Goal: Task Accomplishment & Management: Use online tool/utility

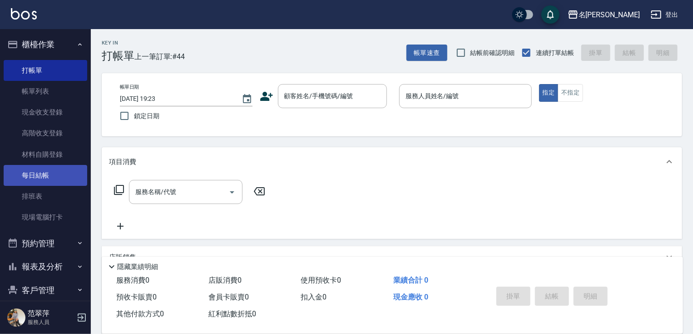
click at [47, 174] on link "每日結帳" at bounding box center [46, 175] width 84 height 21
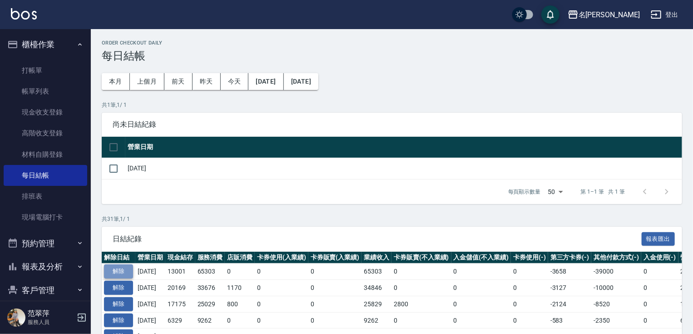
click at [120, 269] on button "解除" at bounding box center [118, 271] width 29 height 14
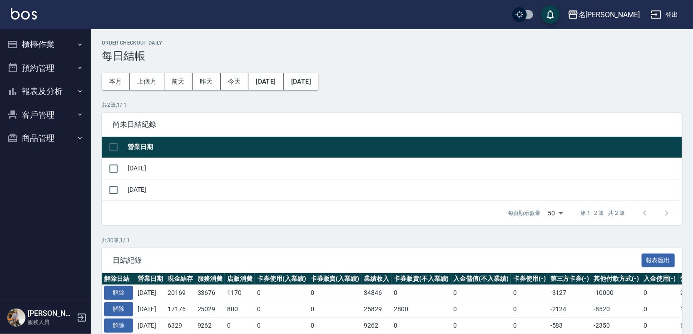
click at [47, 48] on button "櫃檯作業" at bounding box center [46, 45] width 84 height 24
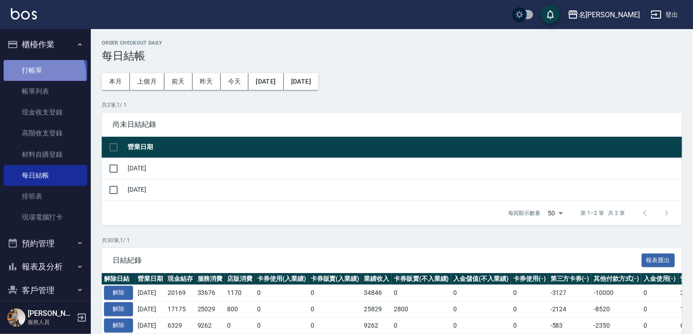
click at [42, 75] on link "打帳單" at bounding box center [46, 70] width 84 height 21
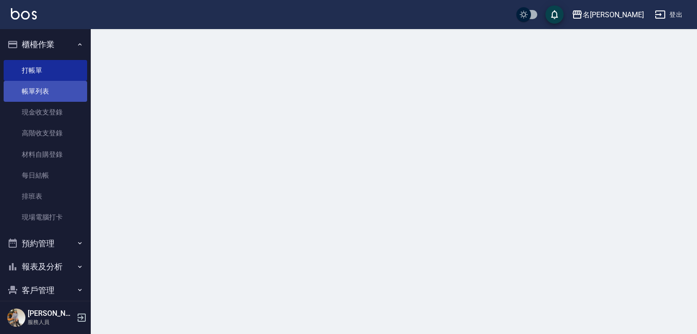
click at [40, 94] on link "帳單列表" at bounding box center [46, 91] width 84 height 21
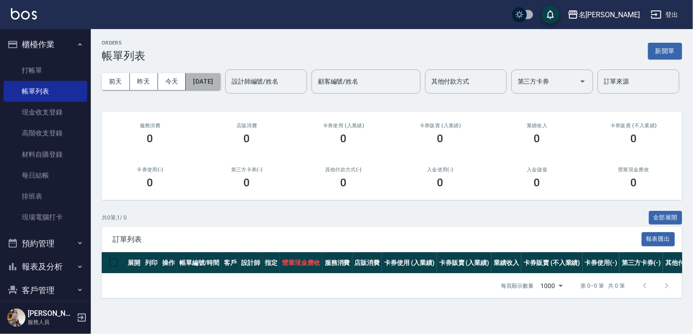
click at [220, 79] on button "[DATE]" at bounding box center [203, 81] width 34 height 17
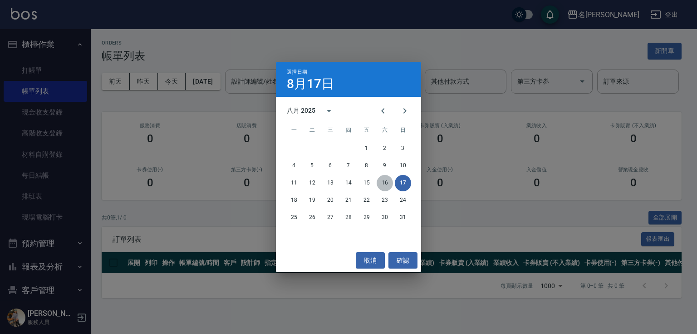
click at [385, 182] on button "16" at bounding box center [385, 183] width 16 height 16
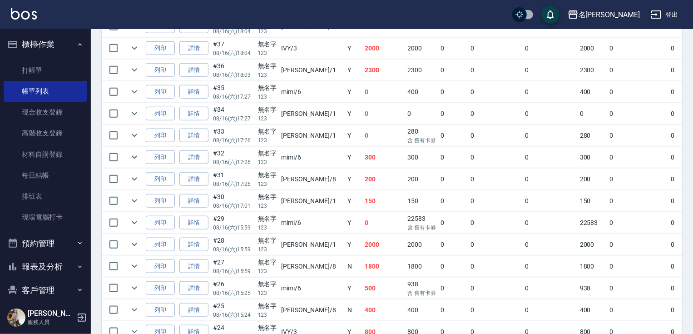
scroll to position [390, 0]
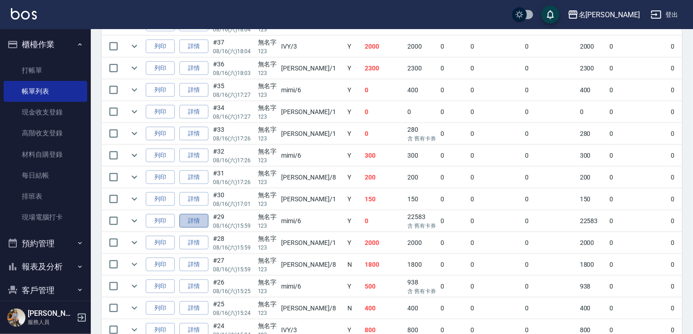
click at [197, 228] on link "詳情" at bounding box center [193, 221] width 29 height 14
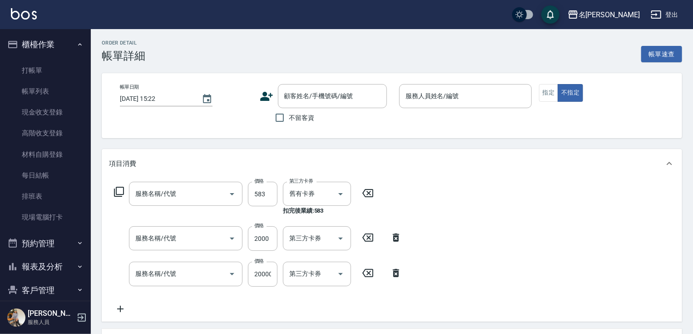
drag, startPoint x: 692, startPoint y: 93, endPoint x: 697, endPoint y: 116, distance: 24.0
click at [693, 119] on html "名留竹林 登出 櫃檯作業 打帳單 帳單列表 現金收支登錄 高階收支登錄 材料自購登錄 每日結帳 排班表 現場電腦打卡 預約管理 預約管理 單日預約紀錄 單週預…" at bounding box center [346, 255] width 693 height 510
type input "2025/08/16 15:59"
type input "mimi-6"
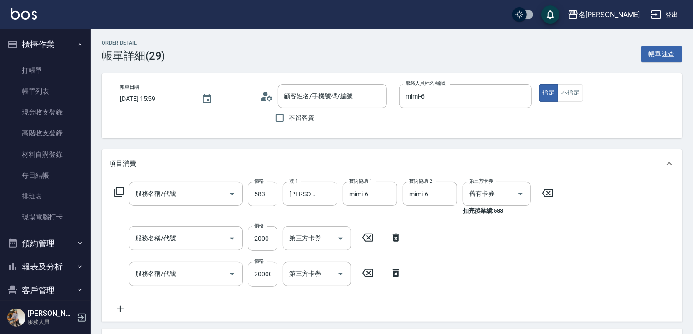
type input "新草本單次(109)"
type input "剪髮(400)(401)"
type input "新草本卡(108)"
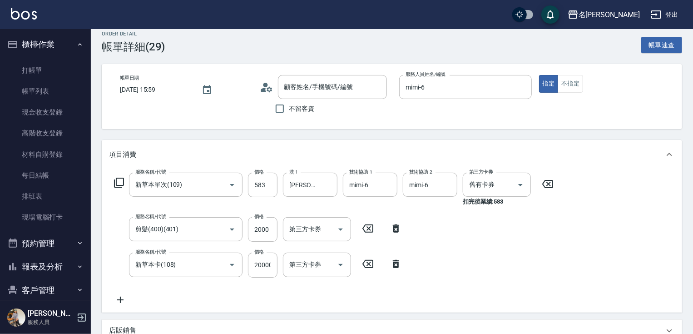
type input "無名字/123/null"
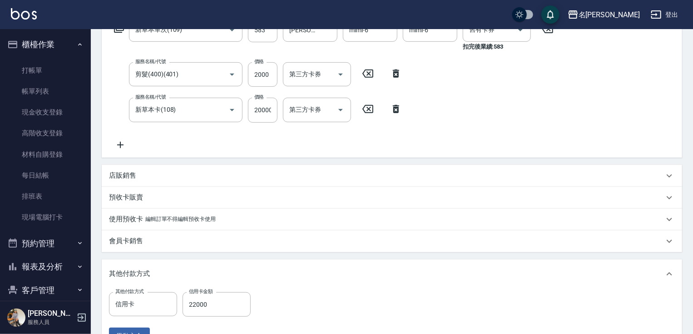
scroll to position [166, 0]
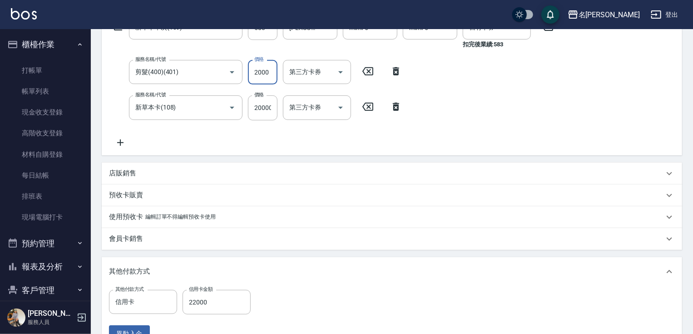
click at [257, 72] on input "2000" at bounding box center [263, 72] width 30 height 25
type input "4"
type input "0"
type input "4000"
click at [256, 109] on input "20000" at bounding box center [263, 107] width 30 height 25
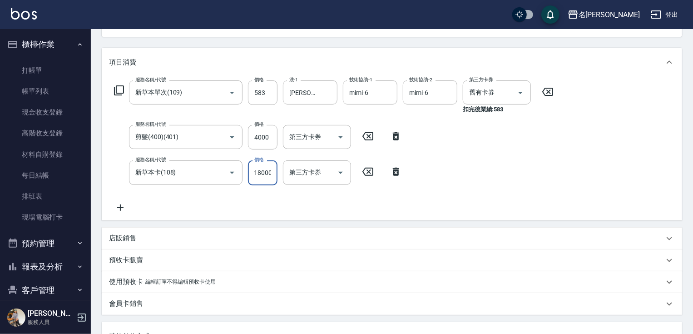
scroll to position [99, 0]
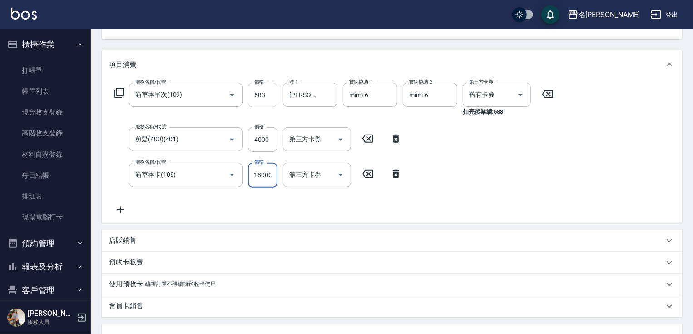
type input "18000"
click at [256, 93] on input "583" at bounding box center [263, 95] width 30 height 25
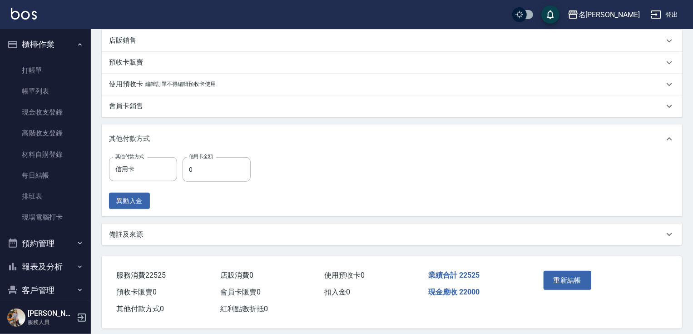
scroll to position [307, 0]
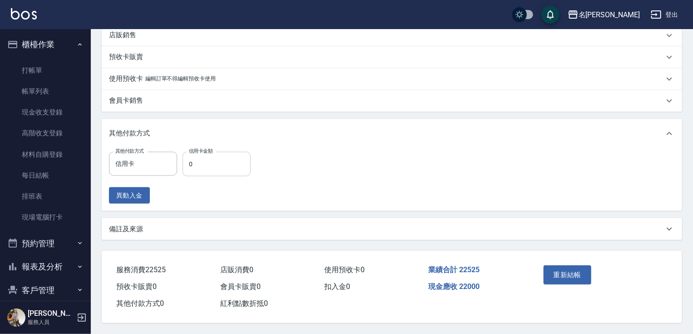
type input "525"
click at [190, 159] on input "0" at bounding box center [216, 164] width 68 height 25
type input "22000"
click at [572, 270] on button "重新結帳" at bounding box center [567, 274] width 48 height 19
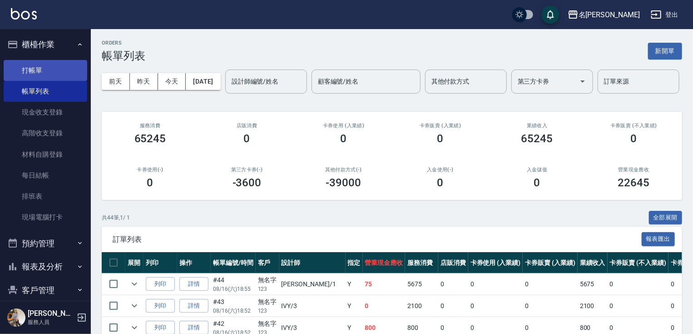
click at [25, 72] on link "打帳單" at bounding box center [46, 70] width 84 height 21
